Goal: Task Accomplishment & Management: Manage account settings

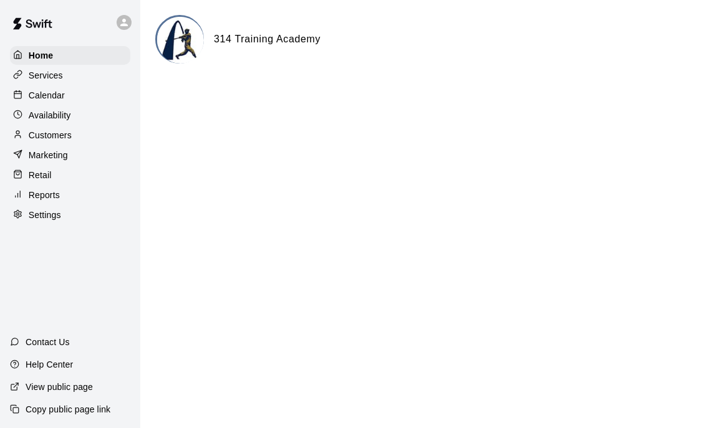
click at [68, 133] on p "Customers" at bounding box center [50, 135] width 43 height 12
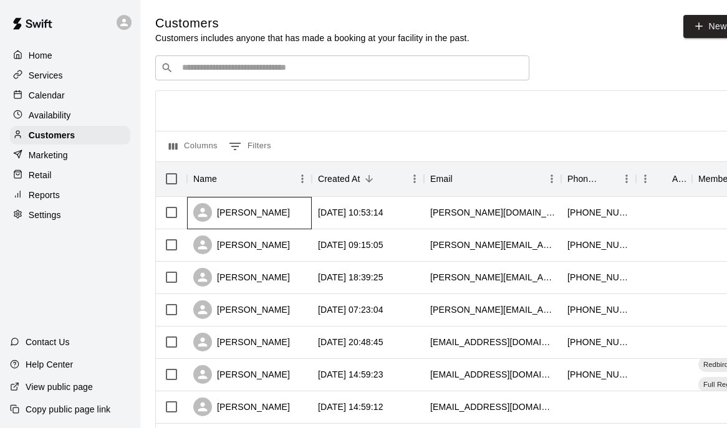
click at [254, 220] on div "[PERSON_NAME]" at bounding box center [241, 212] width 97 height 19
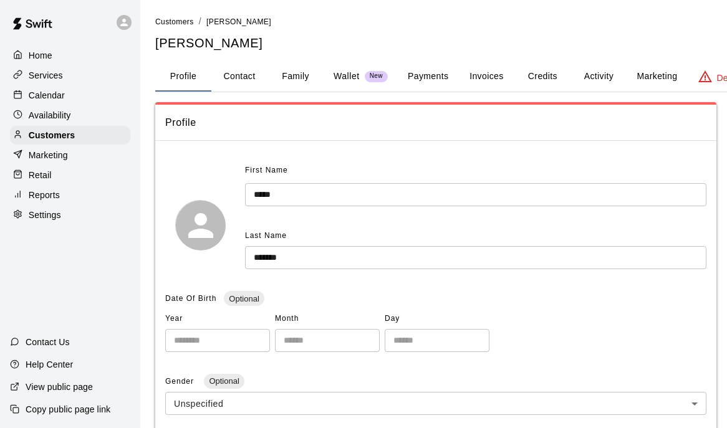
scroll to position [0, 41]
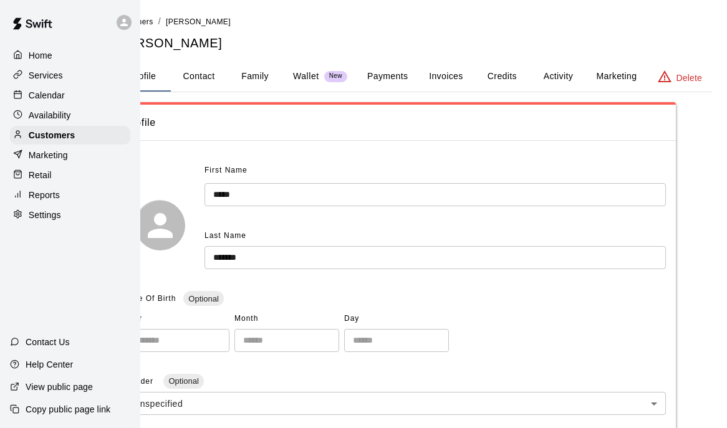
click at [497, 77] on button "Credits" at bounding box center [502, 77] width 56 height 30
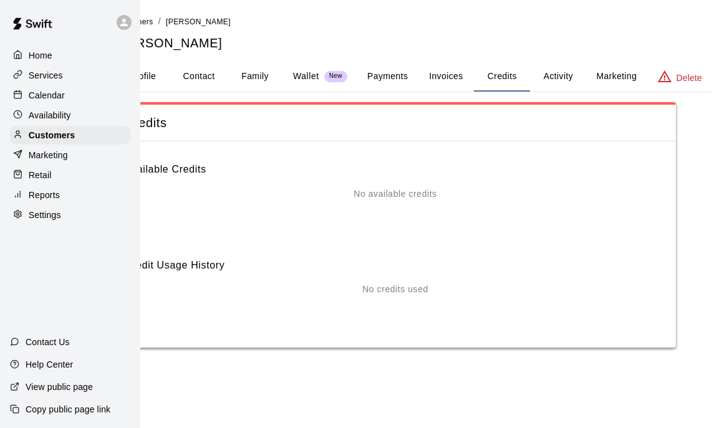
click at [557, 78] on button "Activity" at bounding box center [558, 77] width 56 height 30
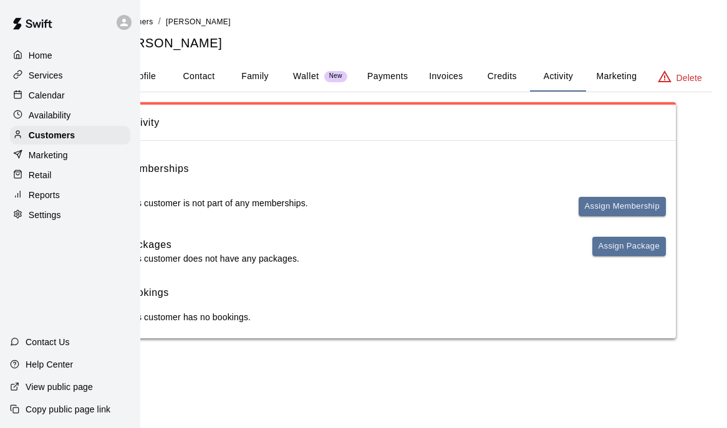
click at [613, 79] on button "Marketing" at bounding box center [616, 77] width 60 height 30
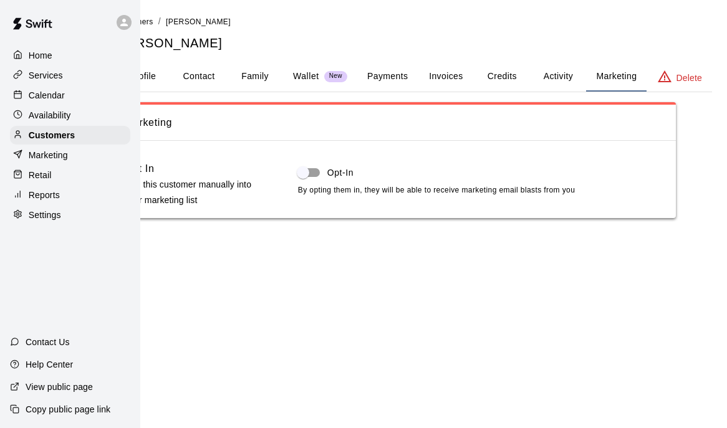
click at [571, 79] on button "Activity" at bounding box center [558, 77] width 56 height 30
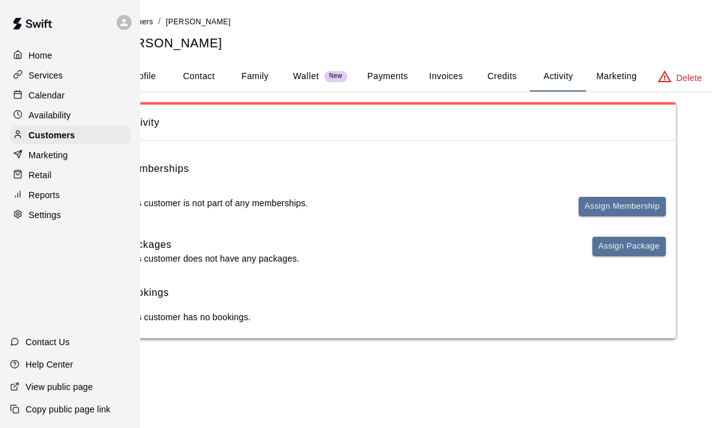
scroll to position [0, 0]
